Goal: Information Seeking & Learning: Learn about a topic

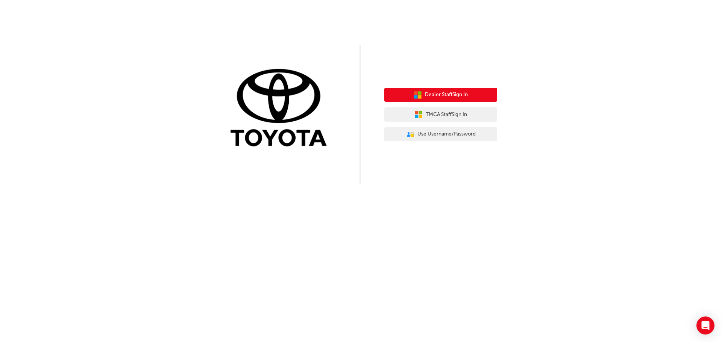
click at [470, 102] on button "Dealer Staff Sign In" at bounding box center [440, 95] width 113 height 14
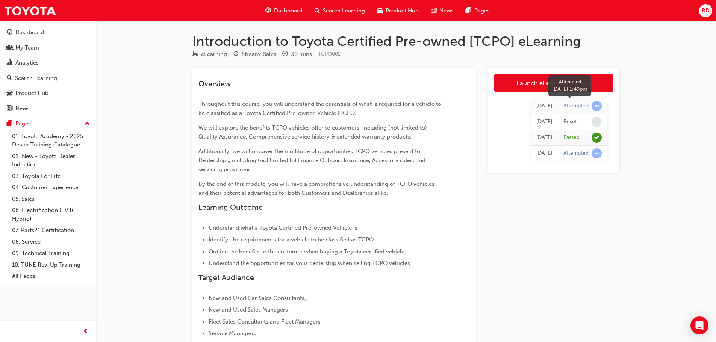
click at [596, 104] on span "learningRecordVerb_ATTEMPT-icon" at bounding box center [597, 106] width 10 height 10
